Goal: Information Seeking & Learning: Stay updated

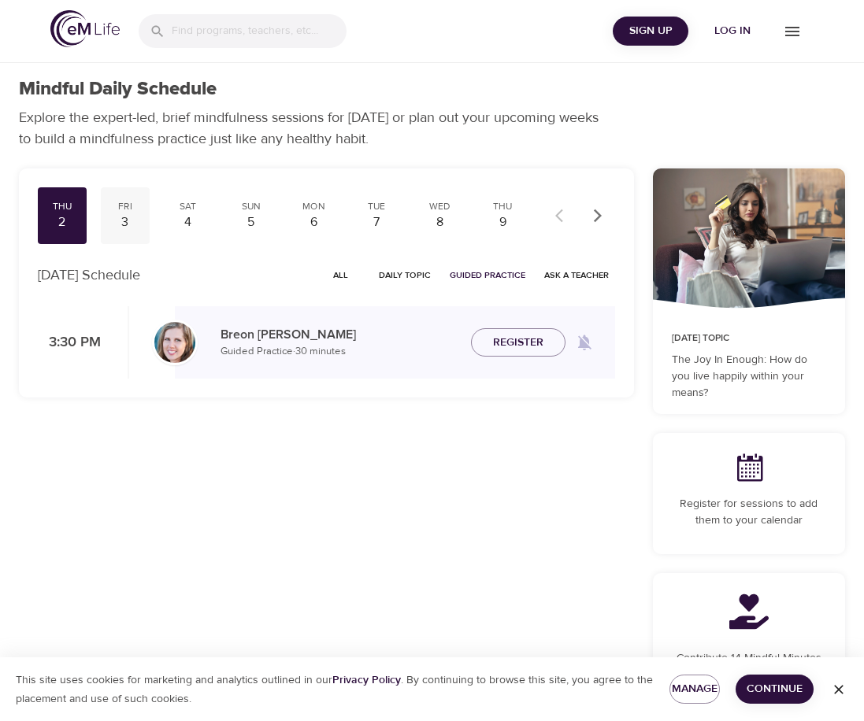
click at [132, 218] on div "3" at bounding box center [125, 222] width 36 height 18
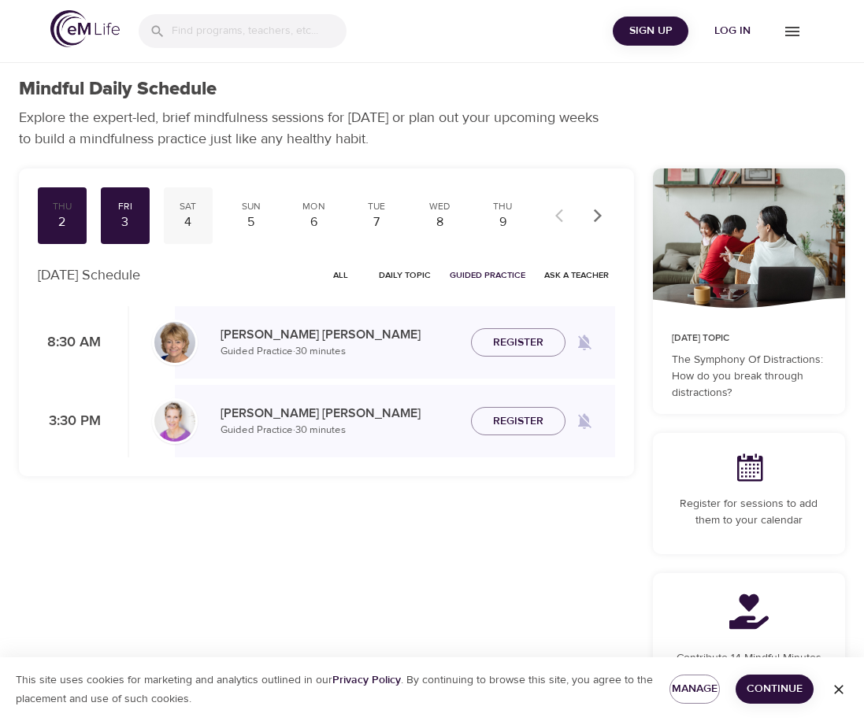
click at [203, 216] on div "4" at bounding box center [188, 222] width 36 height 18
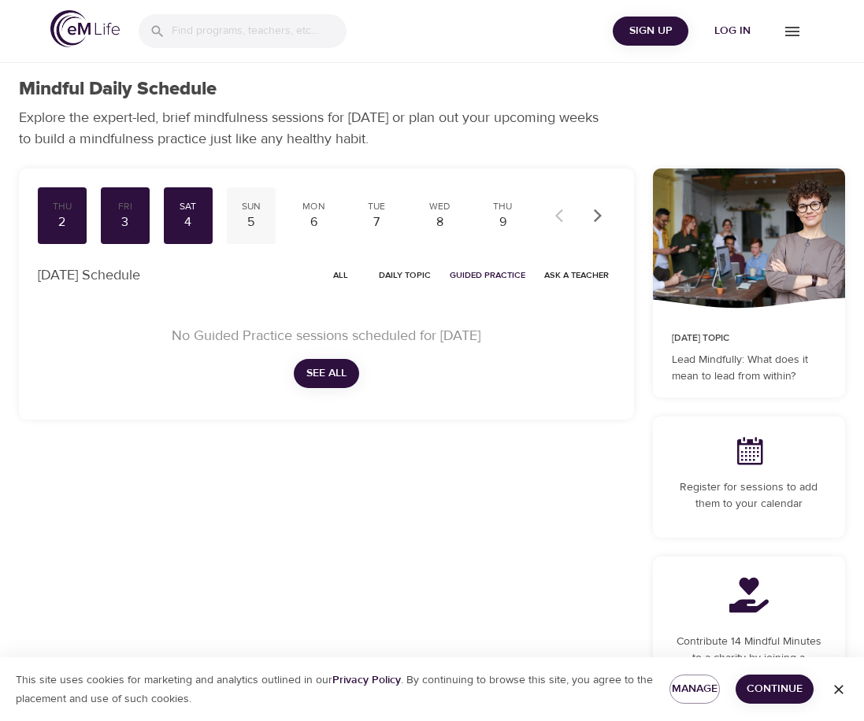
click at [254, 218] on div "5" at bounding box center [251, 222] width 36 height 18
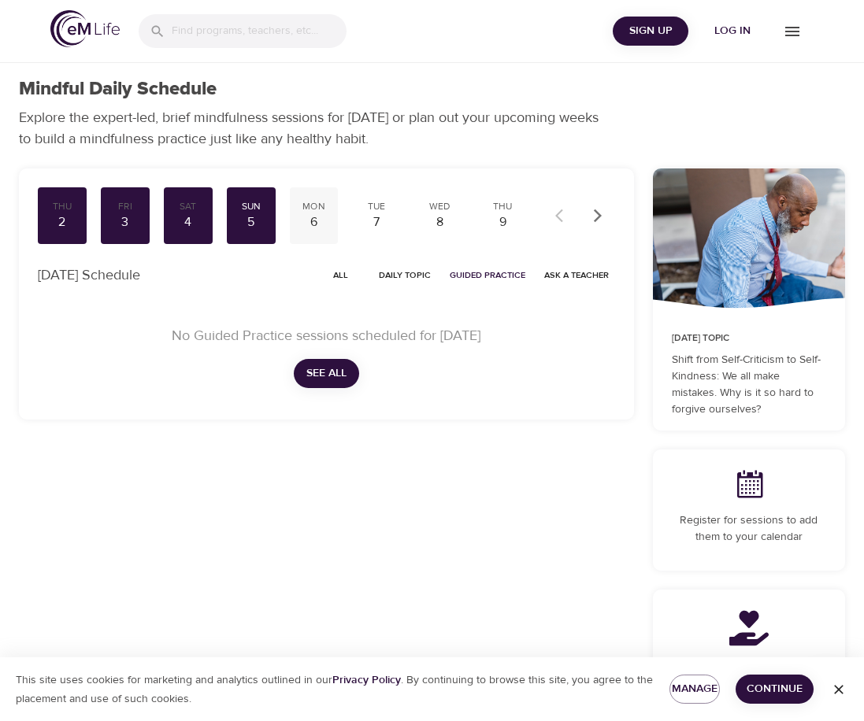
click at [335, 218] on div "Mon 6" at bounding box center [314, 215] width 49 height 57
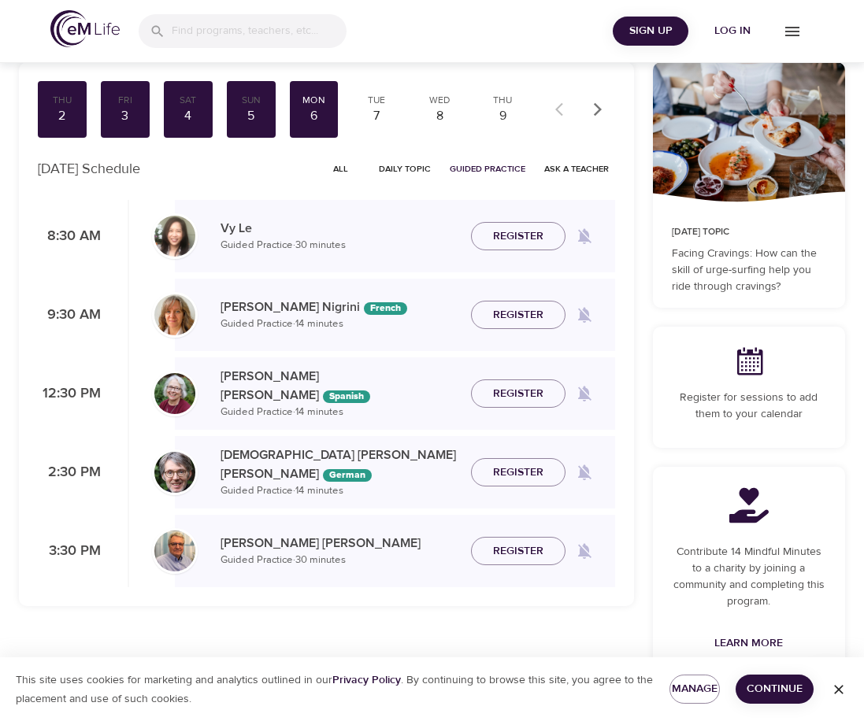
scroll to position [79, 0]
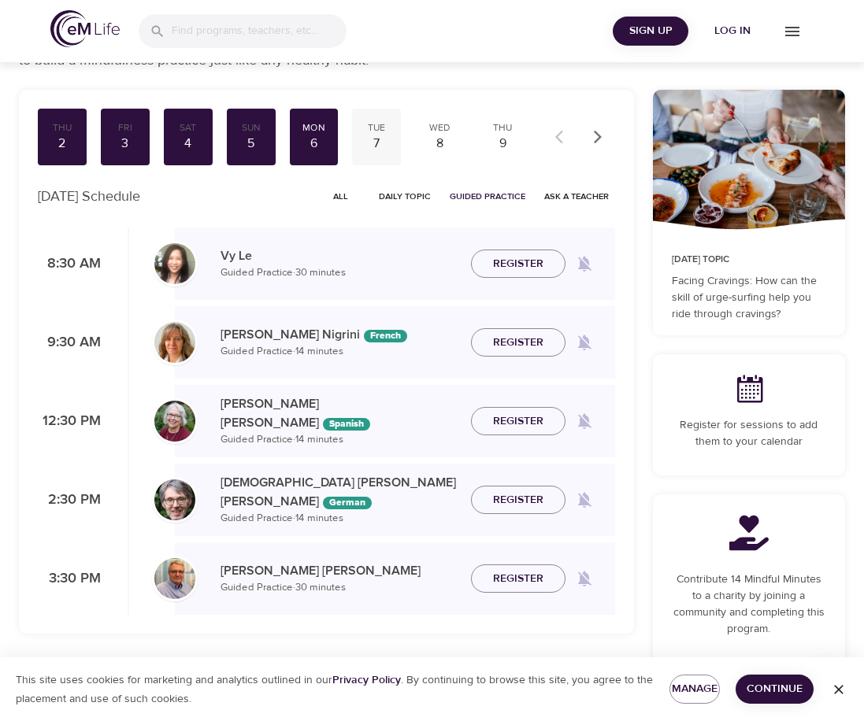
click at [378, 138] on div "7" at bounding box center [376, 144] width 36 height 18
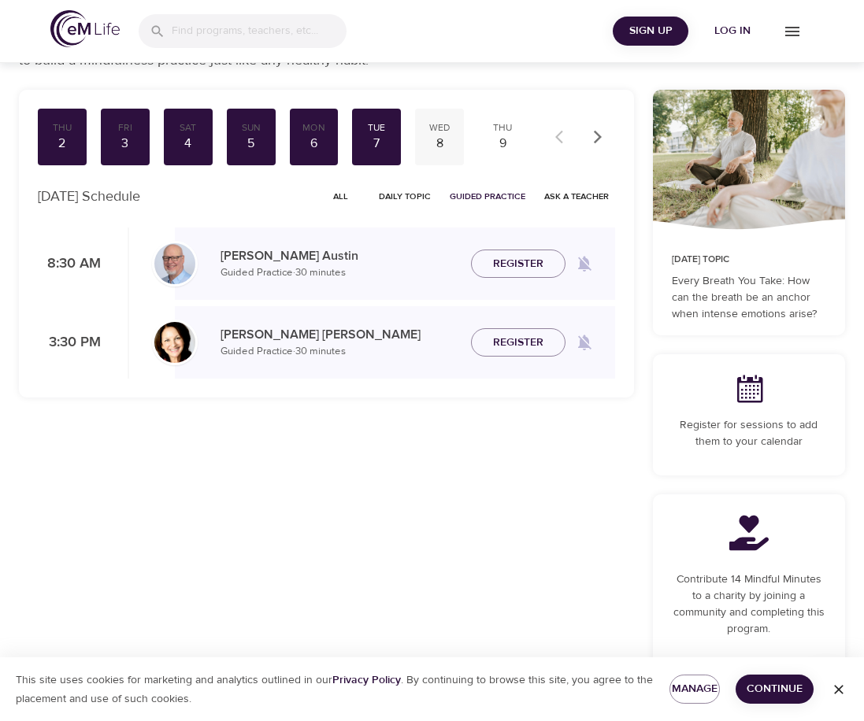
click at [435, 141] on div "8" at bounding box center [439, 144] width 36 height 18
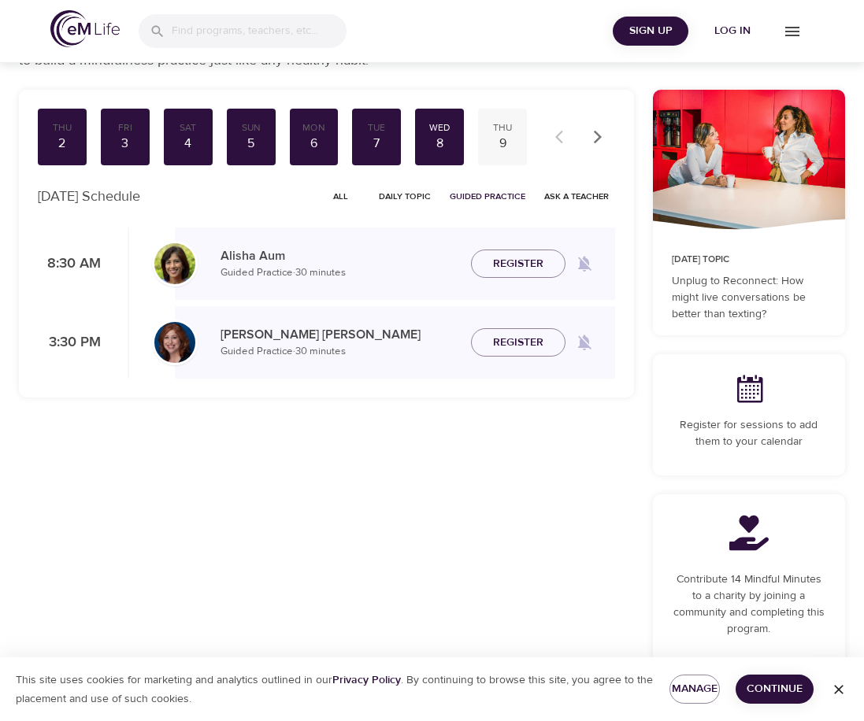
click at [517, 141] on div "9" at bounding box center [502, 144] width 36 height 18
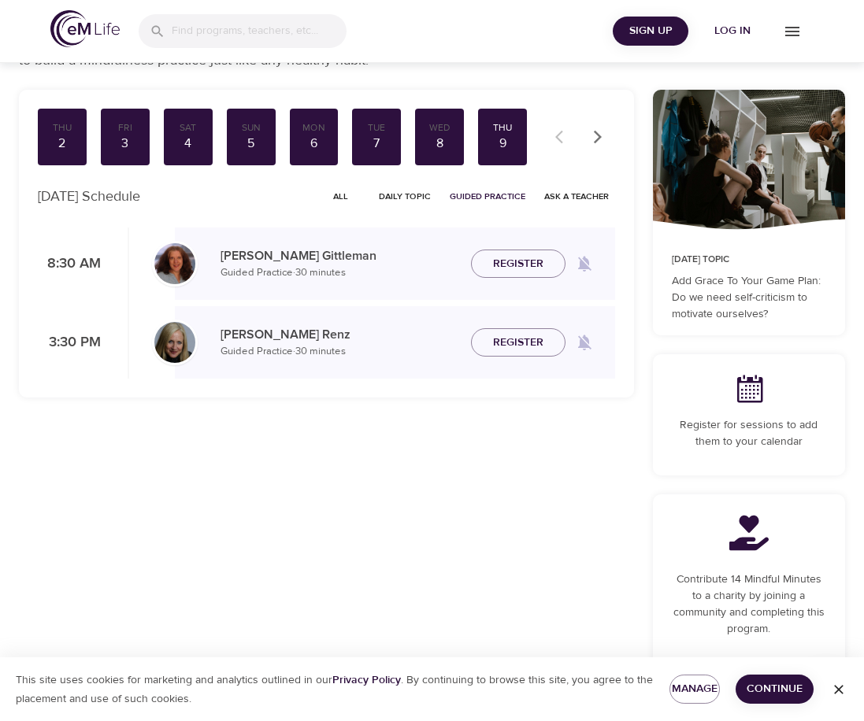
click at [602, 135] on icon "button" at bounding box center [598, 137] width 16 height 16
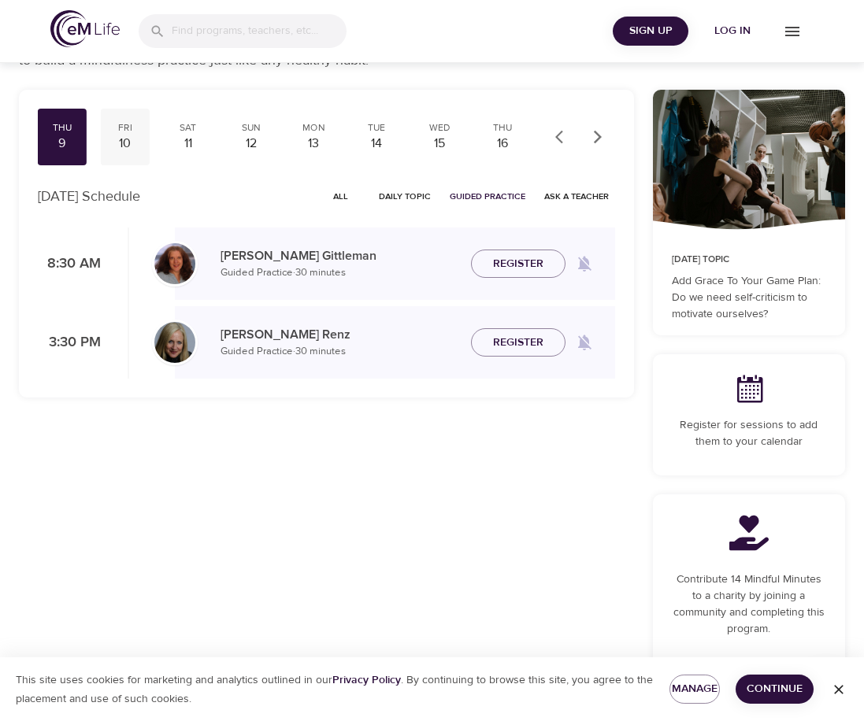
click at [130, 135] on div "10" at bounding box center [125, 144] width 36 height 18
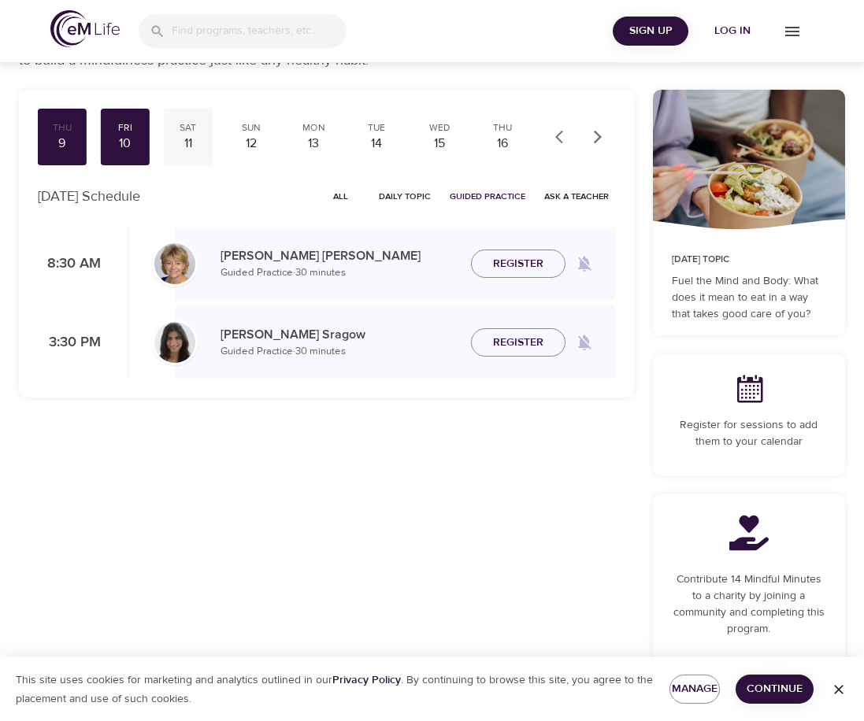
click at [202, 138] on div "11" at bounding box center [188, 144] width 36 height 18
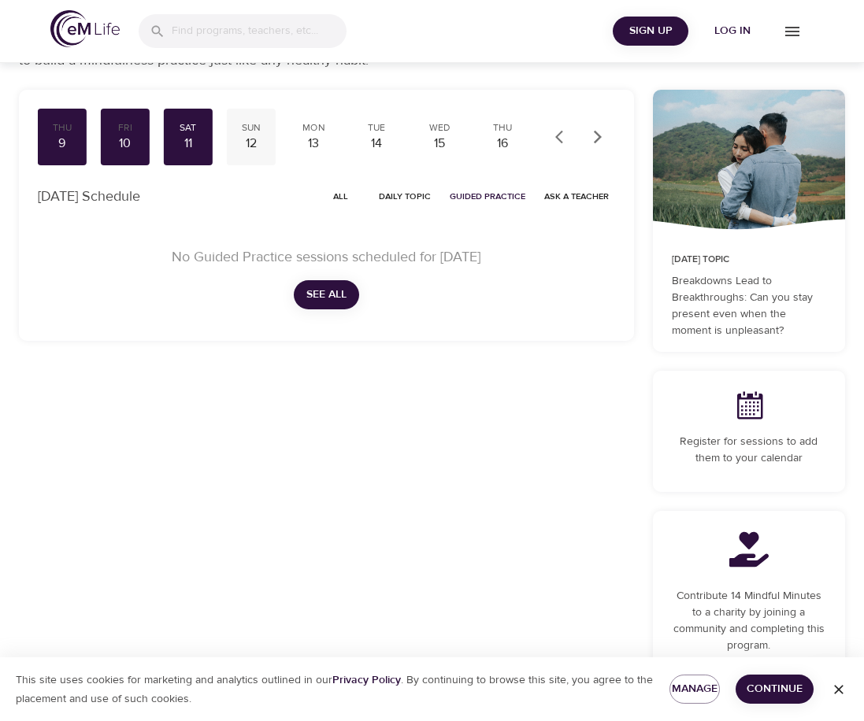
click at [265, 141] on div "12" at bounding box center [251, 144] width 36 height 18
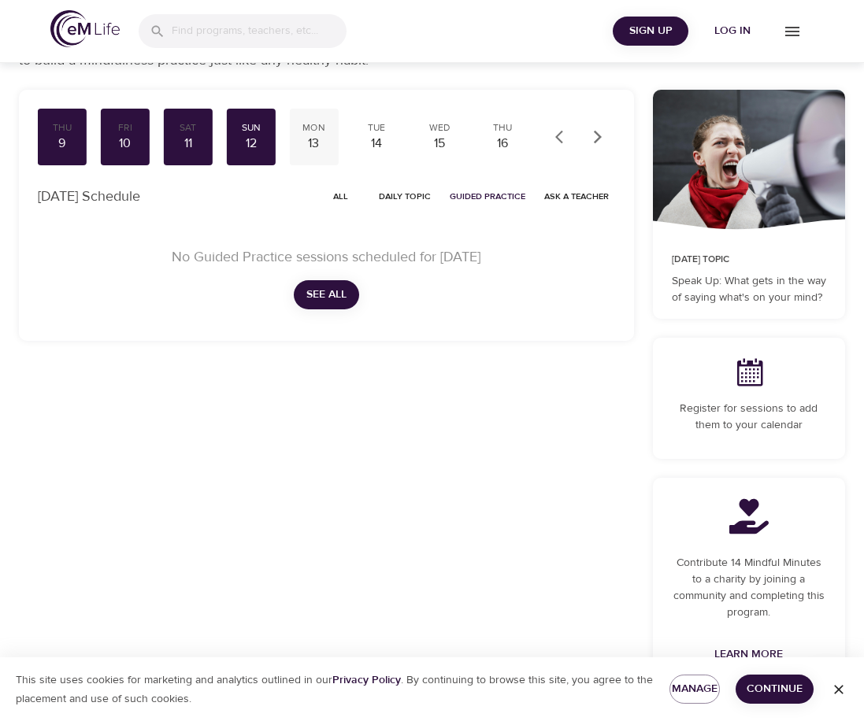
click at [315, 141] on div "13" at bounding box center [314, 144] width 36 height 18
